Goal: Navigation & Orientation: Find specific page/section

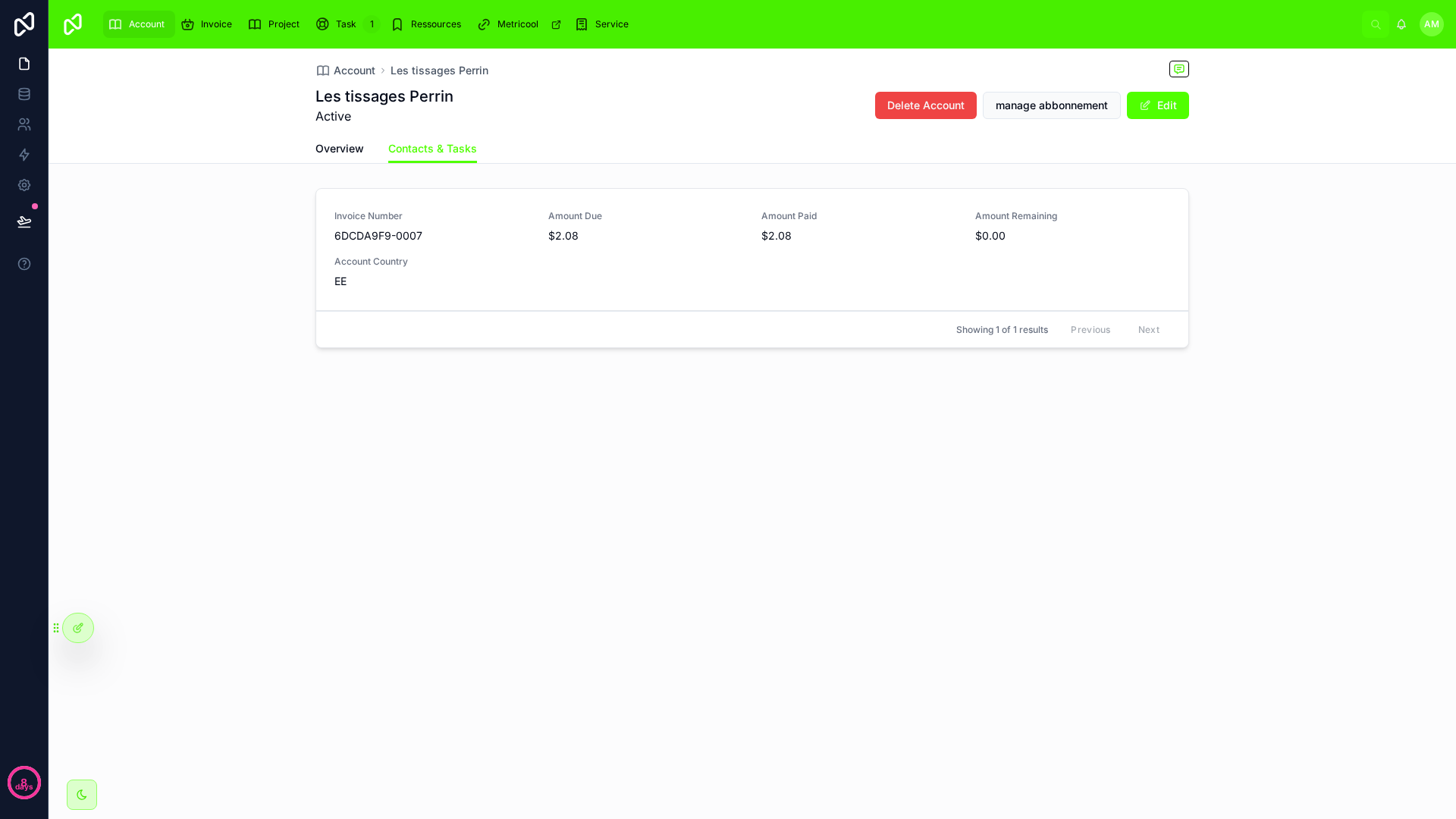
click at [978, 329] on span "Showing 1 of 1 results" at bounding box center [1002, 330] width 92 height 12
drag, startPoint x: 1071, startPoint y: 323, endPoint x: 1147, endPoint y: 335, distance: 76.9
click at [1169, 327] on div "Previous Next" at bounding box center [1115, 330] width 110 height 23
click at [1078, 370] on div "Account Les tissages [PERSON_NAME] tissages [PERSON_NAME] Active Delete Account…" at bounding box center [752, 252] width 1407 height 408
click at [848, 341] on div "Invoice Number 6DCDA9F9-0007 Amount Due $2.08 Amount Paid $2.08 Amount Remainin…" at bounding box center [752, 271] width 1407 height 178
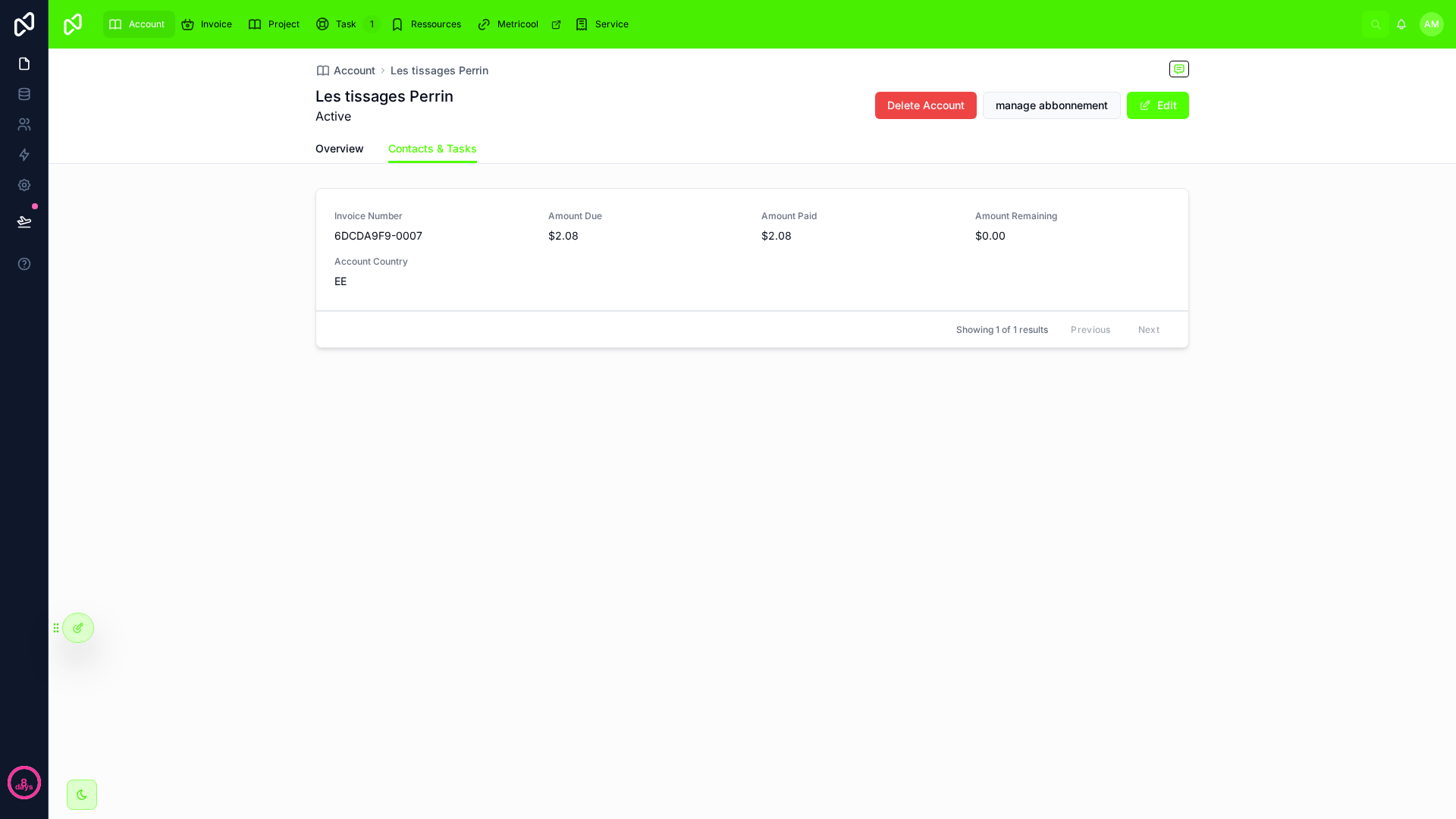
click at [1047, 381] on div "Account Les tissages [PERSON_NAME] tissages [PERSON_NAME] Active Delete Account…" at bounding box center [752, 252] width 1407 height 408
click at [1044, 378] on div "Account Les tissages [PERSON_NAME] tissages [PERSON_NAME] Active Delete Account…" at bounding box center [752, 252] width 1407 height 408
click at [791, 777] on div "Account Les tissages [PERSON_NAME] tissages [PERSON_NAME] Active Delete Account…" at bounding box center [752, 434] width 1407 height 770
click at [711, 738] on div "Account Les tissages [PERSON_NAME] tissages [PERSON_NAME] Active Delete Account…" at bounding box center [752, 434] width 1407 height 770
click at [665, 398] on div "Account Les tissages [PERSON_NAME] tissages [PERSON_NAME] Active Delete Account…" at bounding box center [752, 252] width 1407 height 408
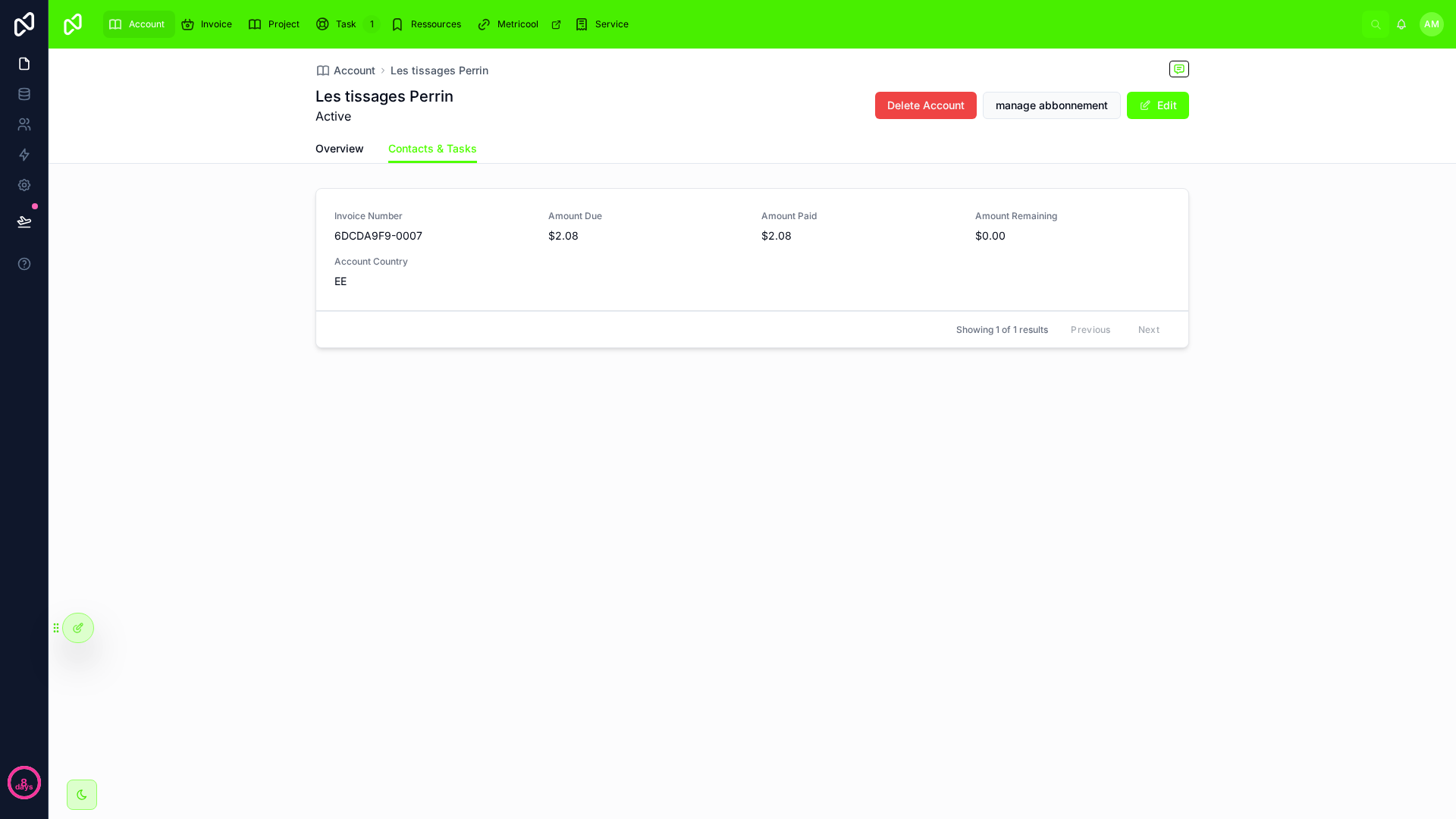
click at [716, 382] on div "Account Les tissages [PERSON_NAME] tissages [PERSON_NAME] Active Delete Account…" at bounding box center [752, 252] width 1407 height 408
click at [715, 389] on div "Account Les tissages [PERSON_NAME] tissages [PERSON_NAME] Active Delete Account…" at bounding box center [752, 252] width 1407 height 408
click at [291, 33] on div "Project" at bounding box center [276, 24] width 59 height 24
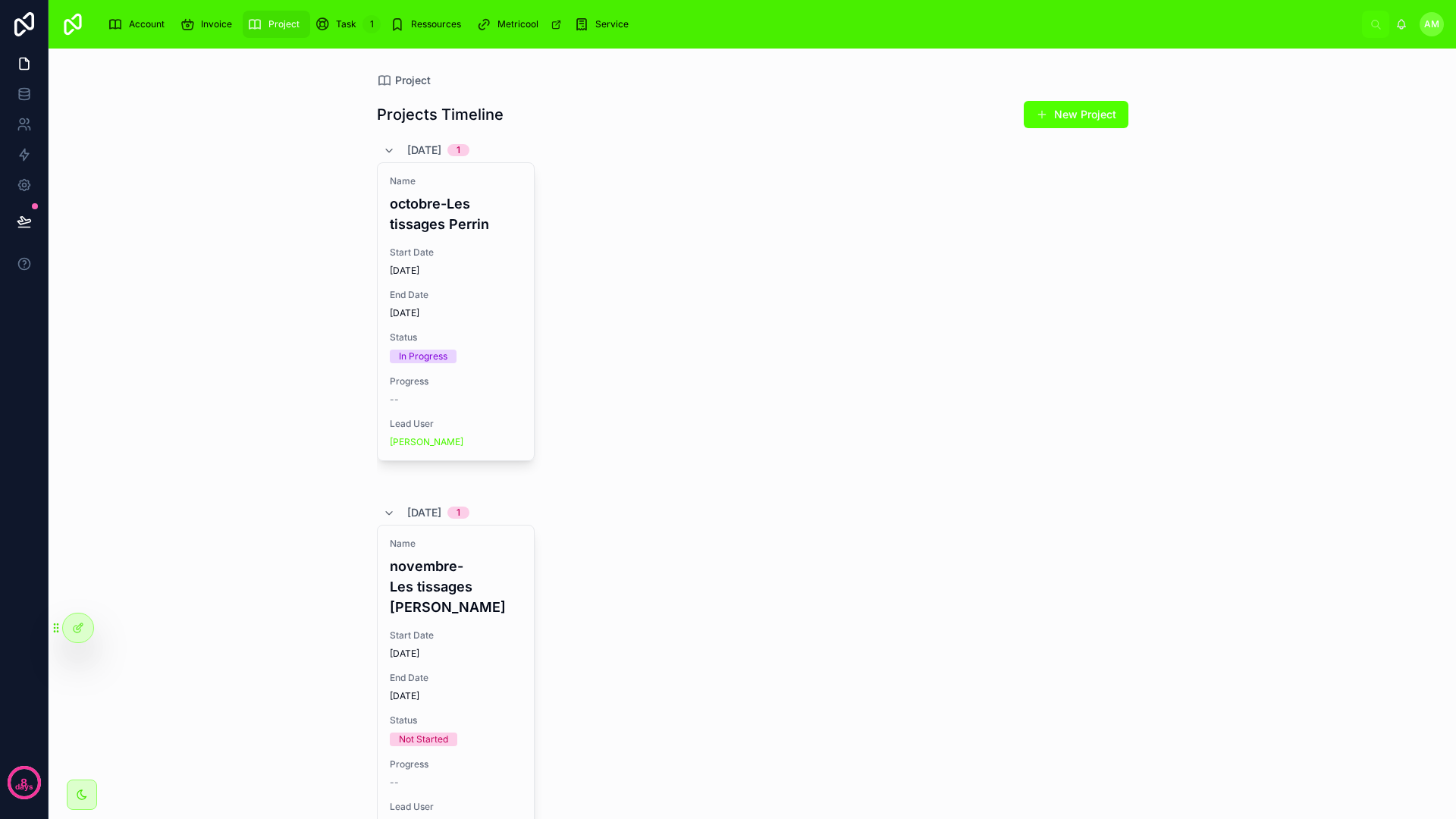
click at [627, 222] on div "Name octobre-Les tissages [PERSON_NAME] Start Date [DATE] End Date [DATE] Statu…" at bounding box center [752, 325] width 751 height 326
click at [436, 271] on span "[DATE]" at bounding box center [455, 271] width 132 height 12
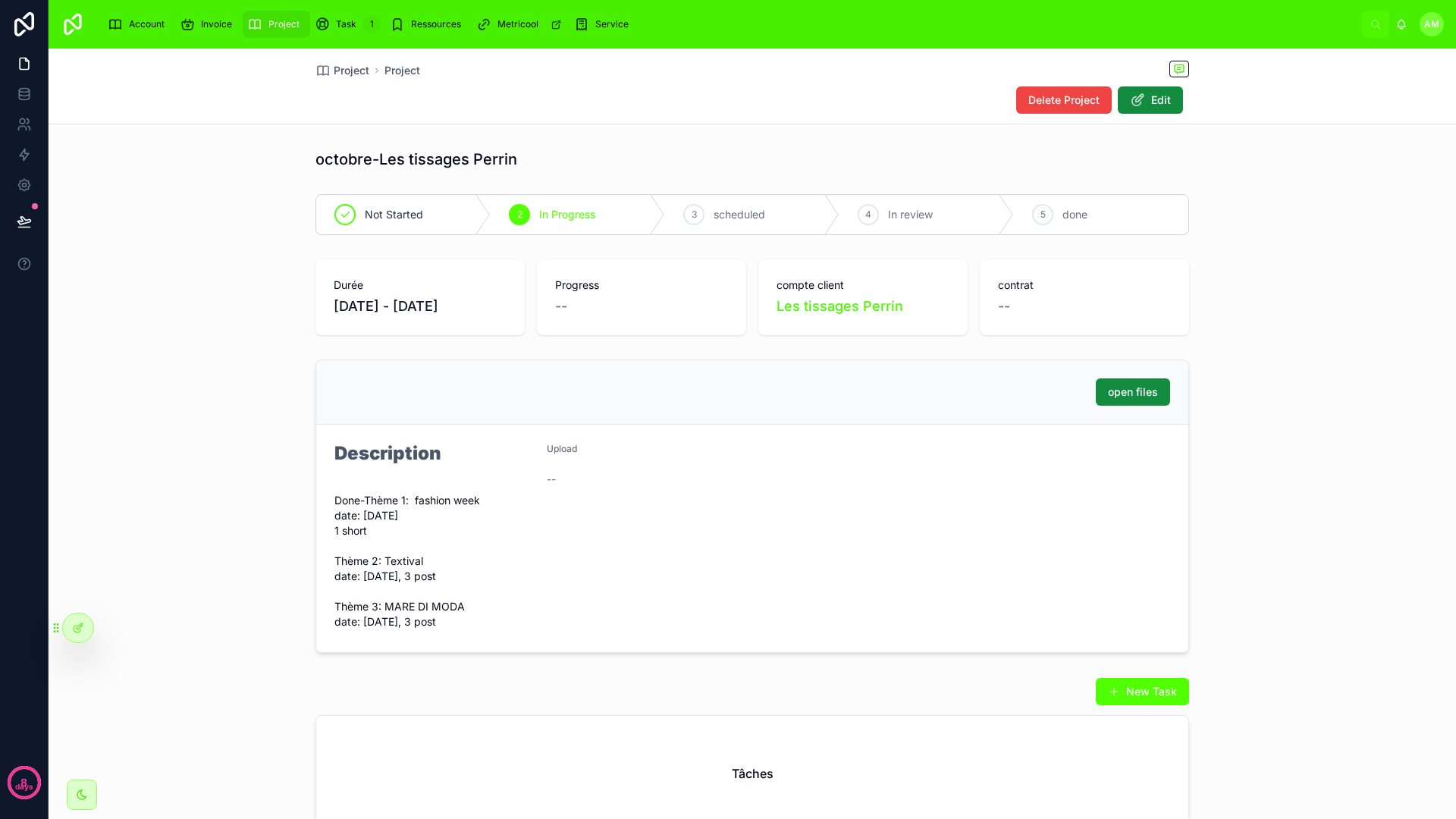
click at [716, 129] on div "Project Project Delete Project Edit octobre-Les tissages [PERSON_NAME] Not Star…" at bounding box center [752, 495] width 1407 height 892
